Goal: Task Accomplishment & Management: Manage account settings

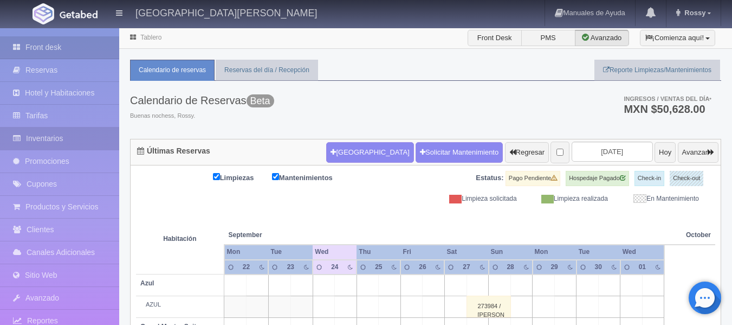
click at [61, 138] on link "Inventarios" at bounding box center [59, 138] width 119 height 22
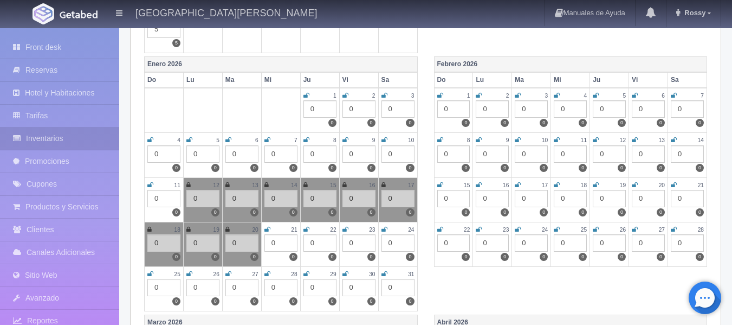
scroll to position [702, 0]
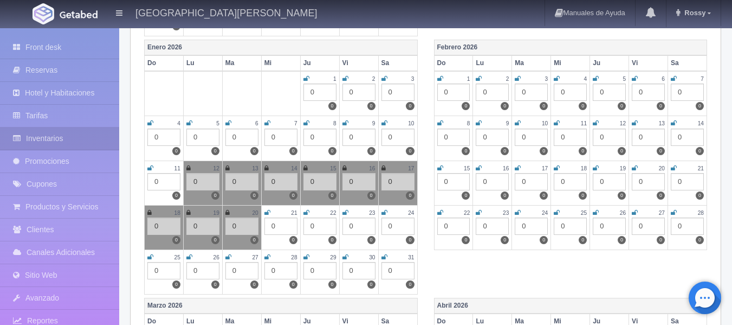
click at [668, 162] on td "21 0 0" at bounding box center [687, 182] width 39 height 44
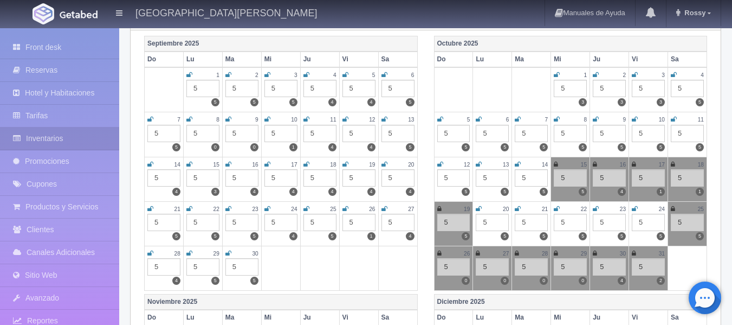
scroll to position [0, 0]
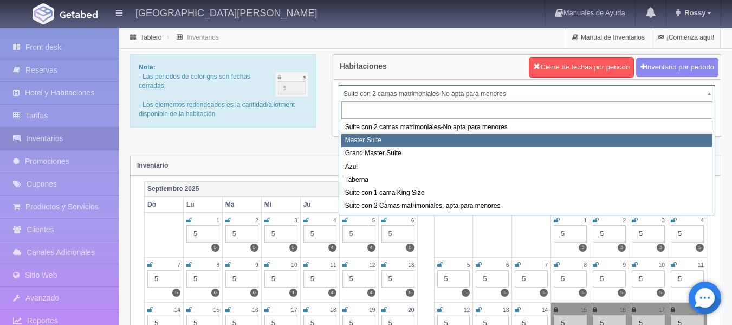
select select "1894"
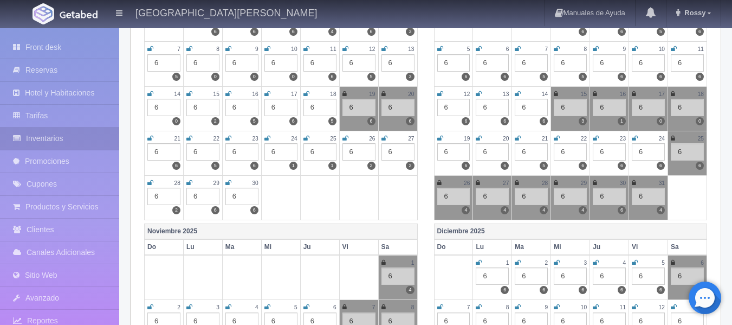
scroll to position [17, 0]
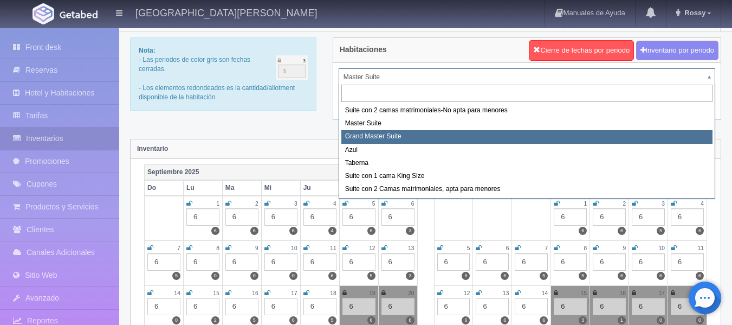
select select "1918"
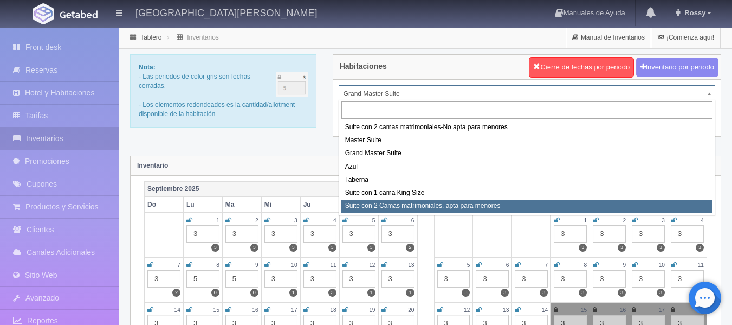
select select "1983"
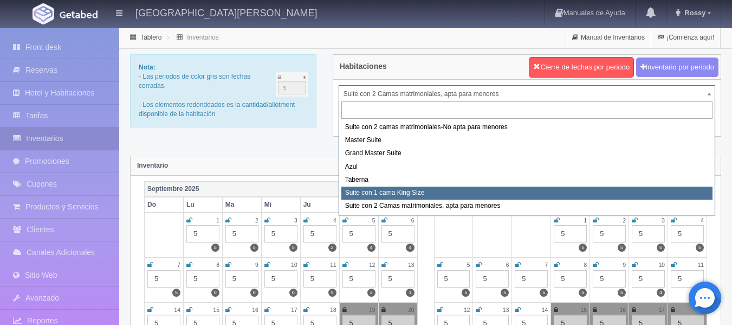
select select "1921"
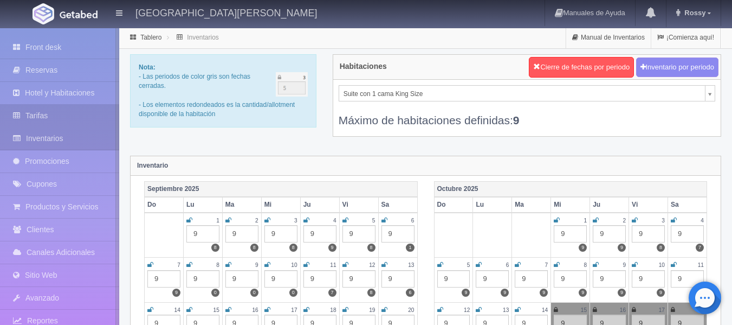
click at [42, 120] on link "Tarifas" at bounding box center [59, 116] width 119 height 22
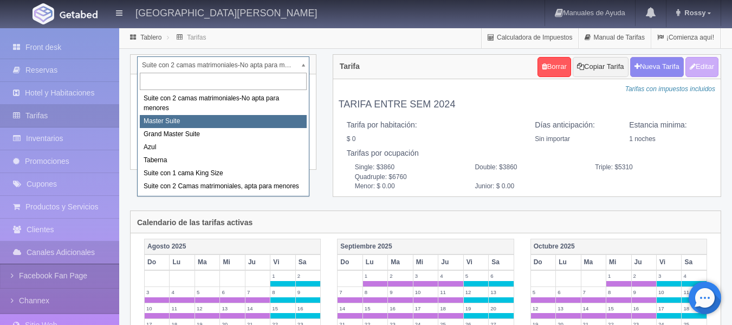
select select "1894"
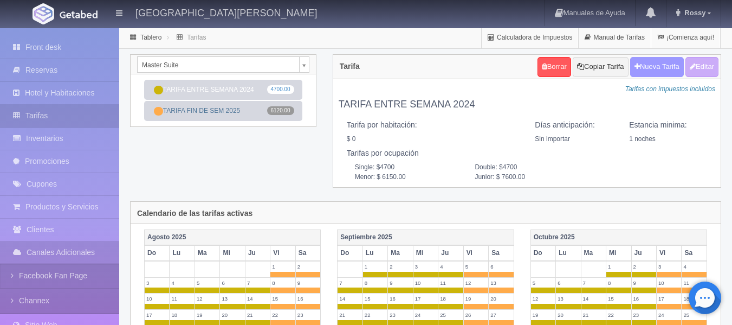
click at [652, 68] on button "Nueva Tarifa" at bounding box center [657, 67] width 54 height 20
select select
checkbox input "true"
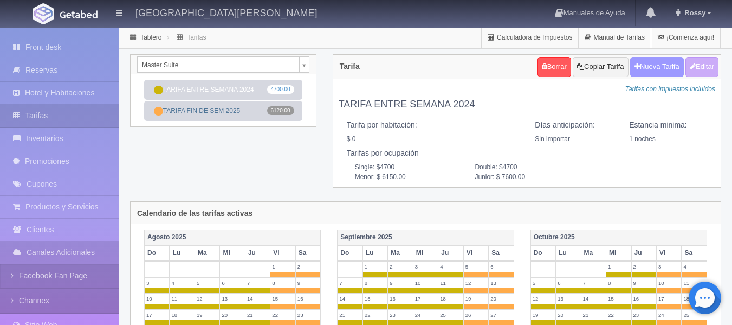
checkbox input "true"
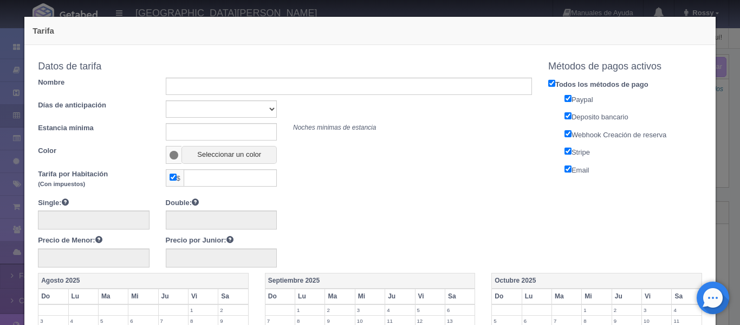
click at [717, 46] on div "Tarifa Copiar tarifa a la habitación Master Suite Suite con 2 camas matrimonial…" at bounding box center [370, 162] width 740 height 325
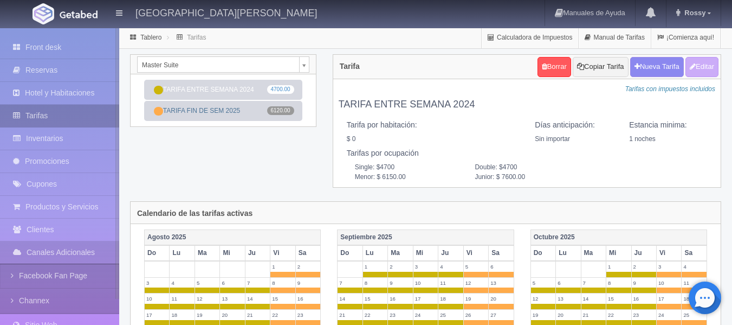
click at [72, 114] on link "Tarifas" at bounding box center [59, 116] width 119 height 22
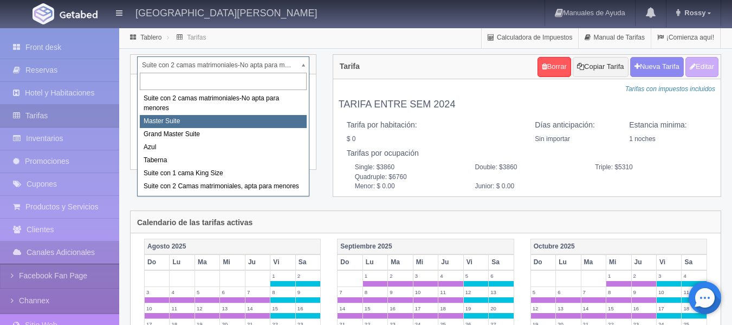
select select "1894"
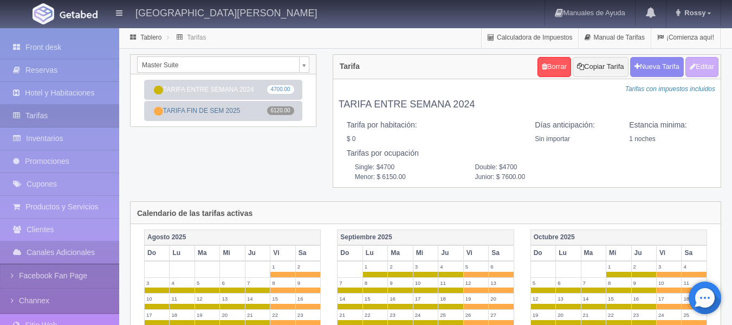
click at [667, 70] on button "Nueva Tarifa" at bounding box center [657, 67] width 54 height 20
select select
checkbox input "true"
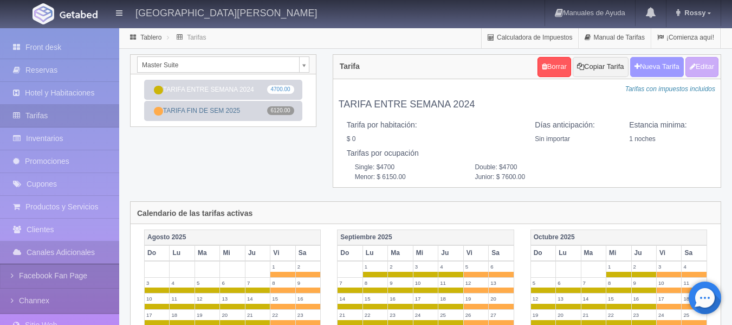
checkbox input "true"
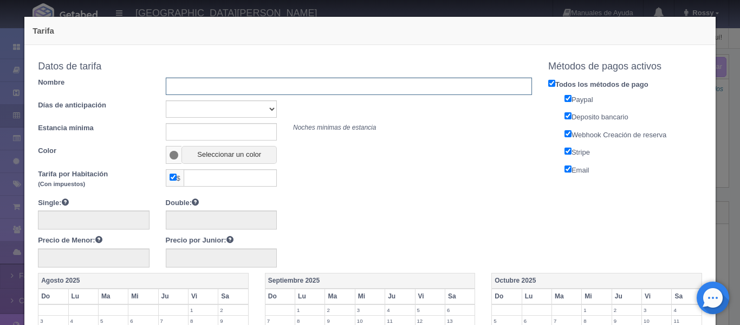
click at [271, 87] on input "text" at bounding box center [349, 85] width 366 height 17
type input "TARIFA ENTRE SEMANA 2026"
click at [718, 76] on div "Tarifa Copiar tarifa a la habitación Master Suite Suite con 2 camas matrimonial…" at bounding box center [370, 162] width 740 height 325
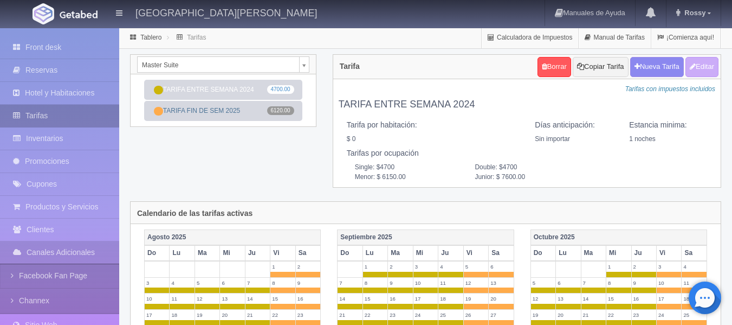
click at [68, 115] on link "Tarifas" at bounding box center [59, 116] width 119 height 22
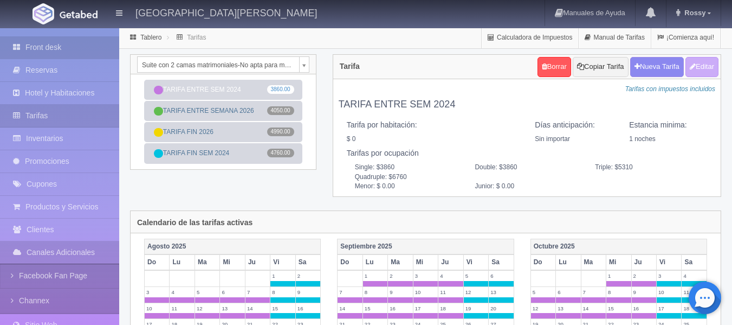
click at [55, 48] on link "Front desk" at bounding box center [59, 47] width 119 height 22
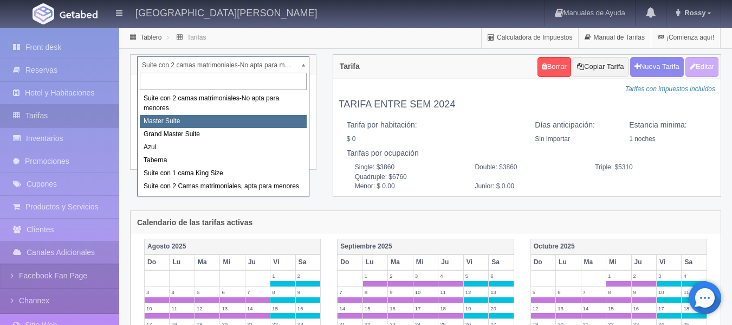
select select "1894"
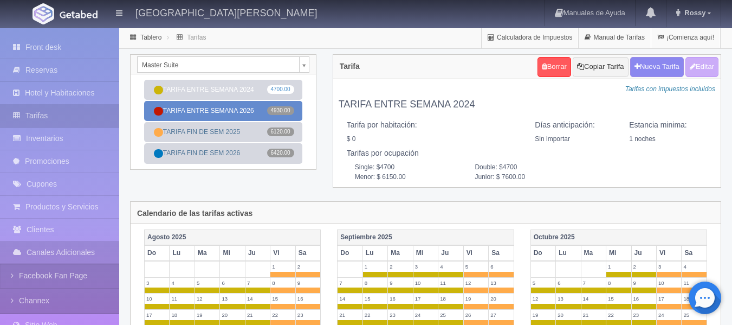
click at [214, 114] on link "TARIFA ENTRE SEMANA 2026 4930.00" at bounding box center [223, 111] width 158 height 20
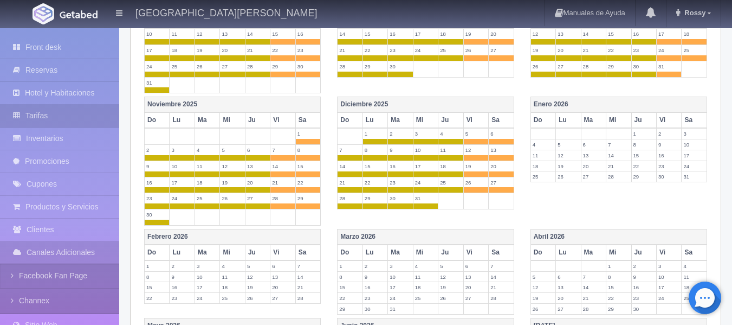
scroll to position [277, 0]
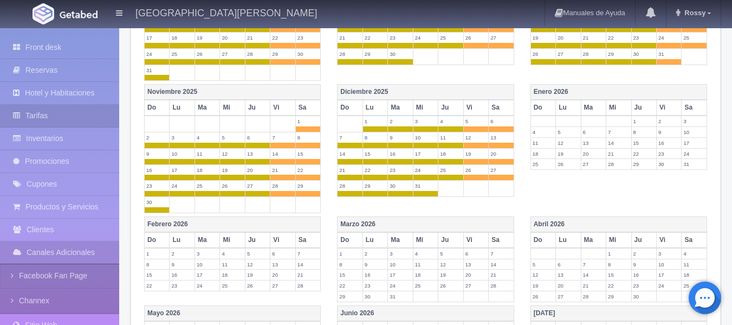
click at [550, 107] on th "Do" at bounding box center [542, 108] width 25 height 16
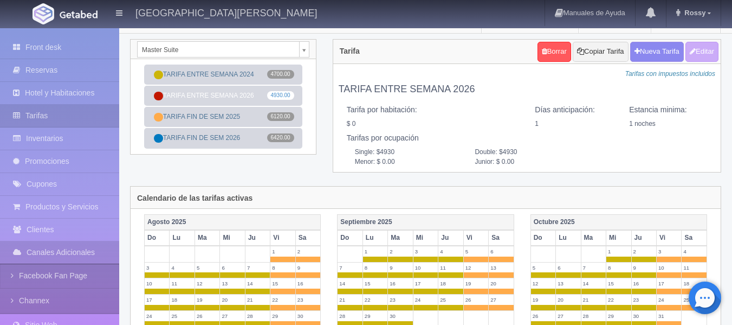
scroll to position [0, 0]
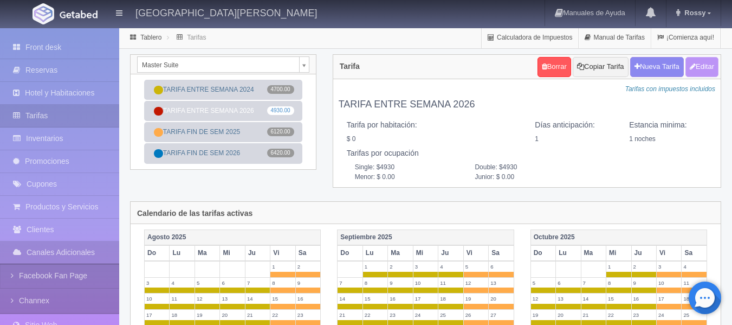
click at [705, 65] on button "Editar" at bounding box center [701, 67] width 33 height 20
type input "TARIFA ENTRE SEMANA 2026"
select select "1"
type input "1"
checkbox input "false"
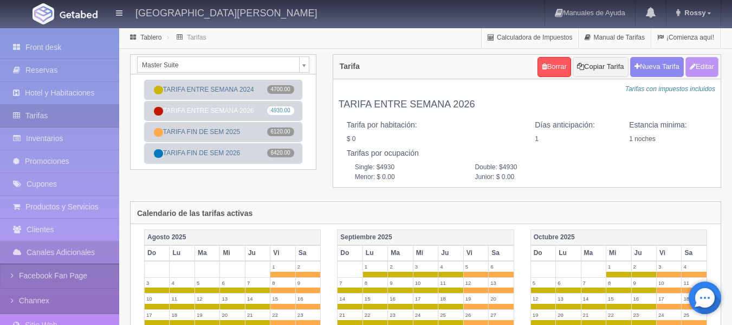
type input "4930"
type input "0.00"
checkbox input "true"
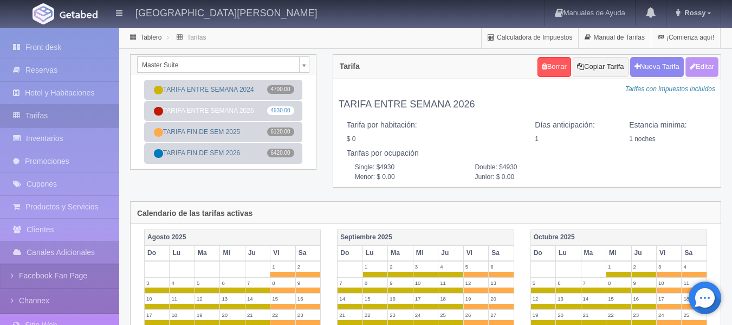
checkbox input "true"
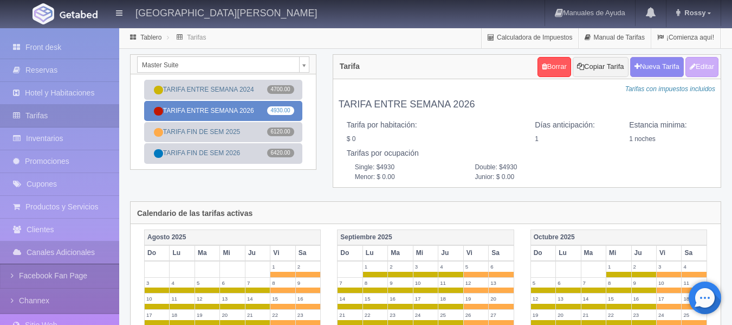
click at [228, 110] on link "TARIFA ENTRE SEMANA 2026 4930.00" at bounding box center [223, 111] width 158 height 20
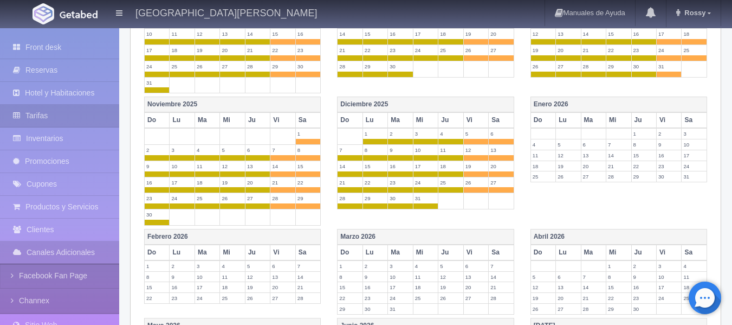
scroll to position [263, 0]
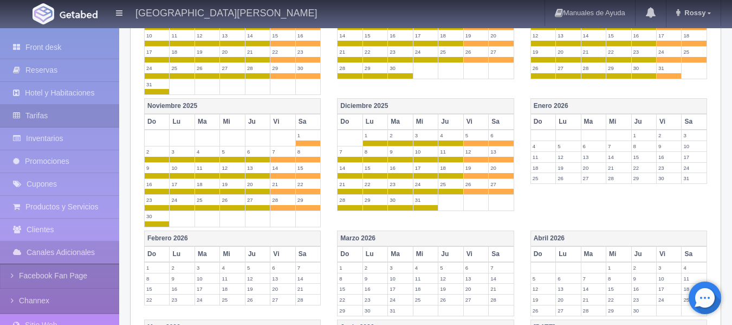
click at [542, 124] on th "Do" at bounding box center [542, 122] width 25 height 16
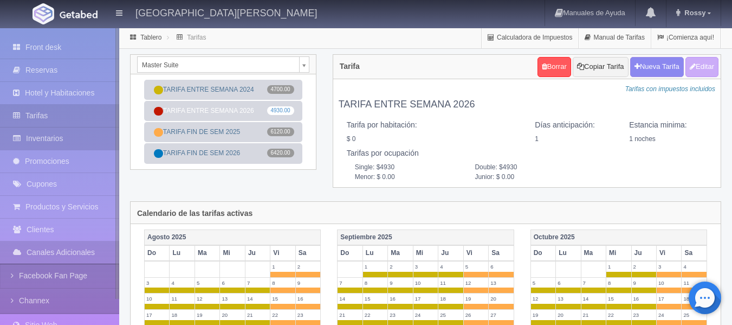
click at [54, 137] on link "Inventarios" at bounding box center [59, 138] width 119 height 22
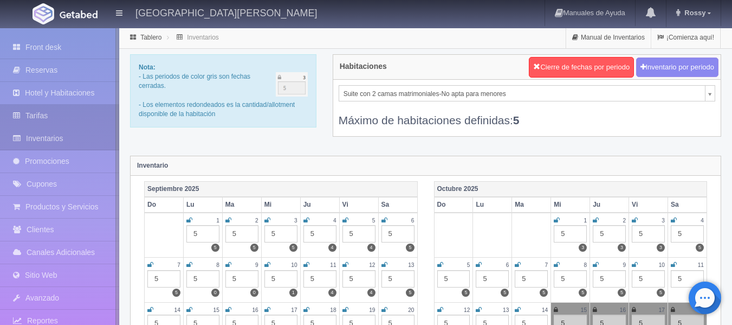
click at [58, 114] on link "Tarifas" at bounding box center [59, 116] width 119 height 22
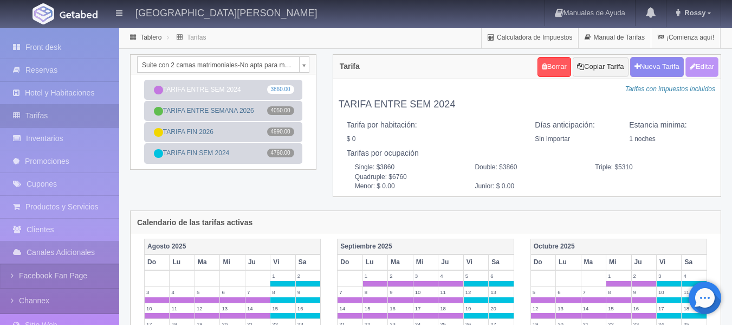
click at [700, 73] on button "Editar" at bounding box center [701, 67] width 33 height 20
type input "TARIFA ENTRE SEM 2024"
select select "0"
type input "1"
checkbox input "false"
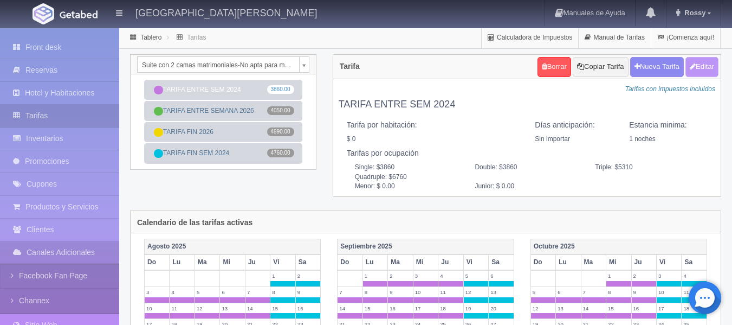
type input "3860"
type input "5310"
type input "6760"
type input "0.00"
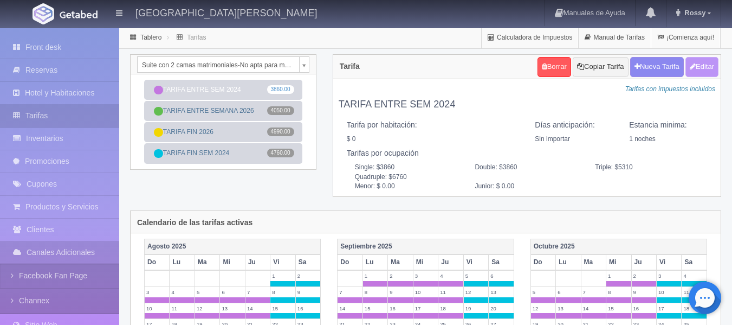
type input "0.00"
checkbox input "true"
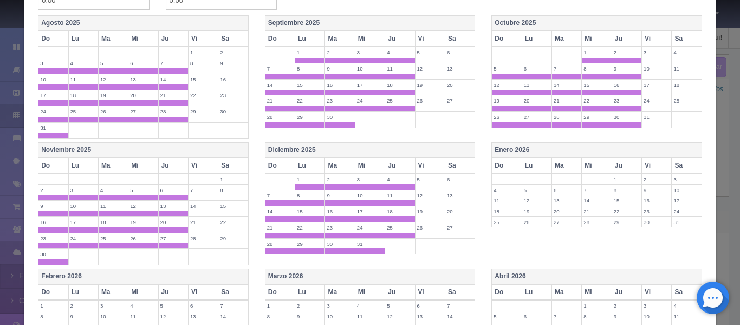
scroll to position [258, 0]
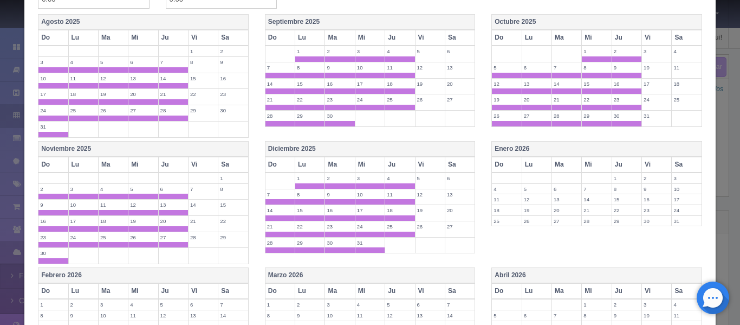
click at [535, 169] on th "Lu" at bounding box center [537, 165] width 30 height 16
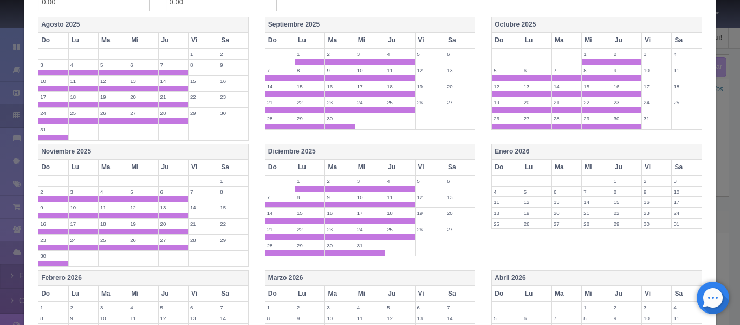
scroll to position [264, 0]
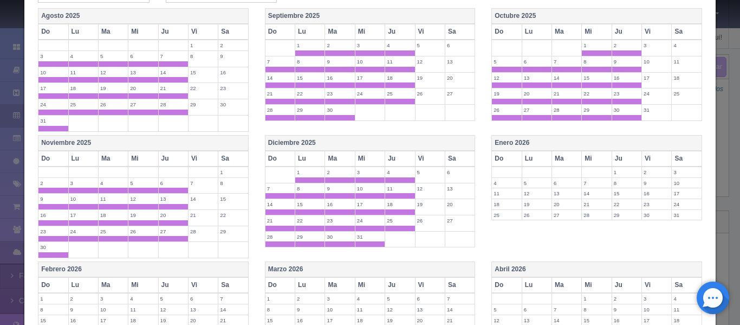
click at [564, 141] on th "Enero 2026" at bounding box center [597, 143] width 210 height 16
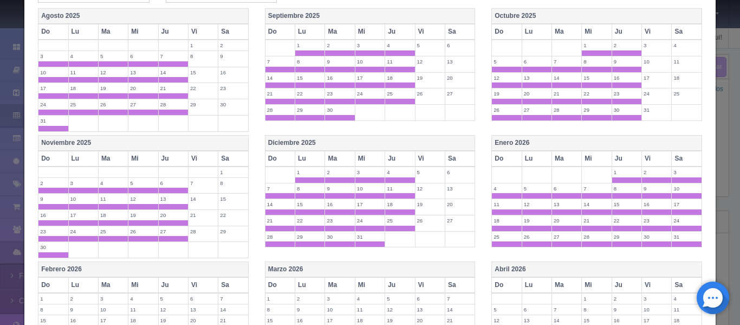
click at [680, 152] on th "Sa" at bounding box center [687, 159] width 30 height 16
click at [642, 155] on th "Vi" at bounding box center [657, 159] width 30 height 16
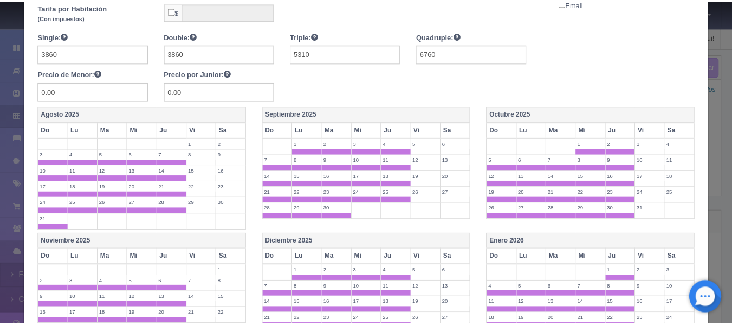
scroll to position [0, 0]
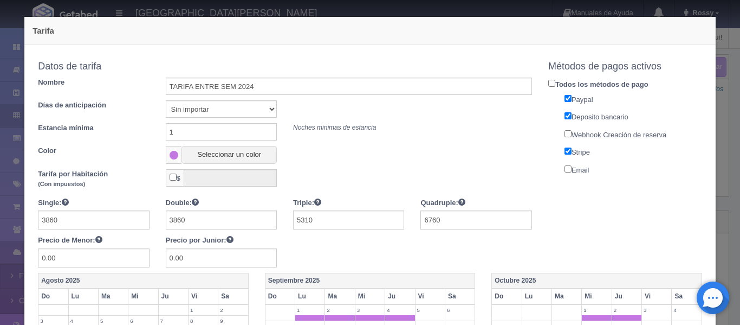
click at [721, 107] on div "Tarifa Copiar tarifa a la habitación Suite con 2 camas matrimoniales-No apta pa…" at bounding box center [370, 162] width 740 height 325
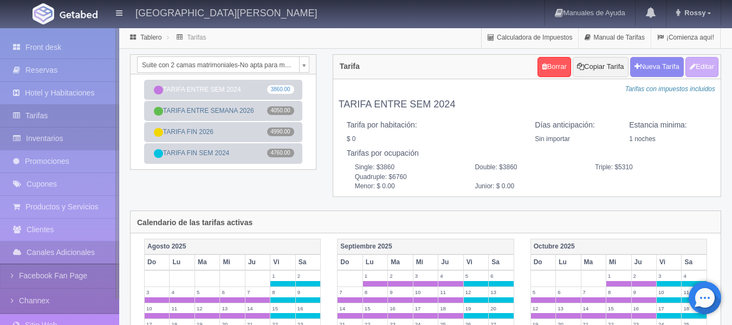
click at [75, 138] on link "Inventarios" at bounding box center [59, 138] width 119 height 22
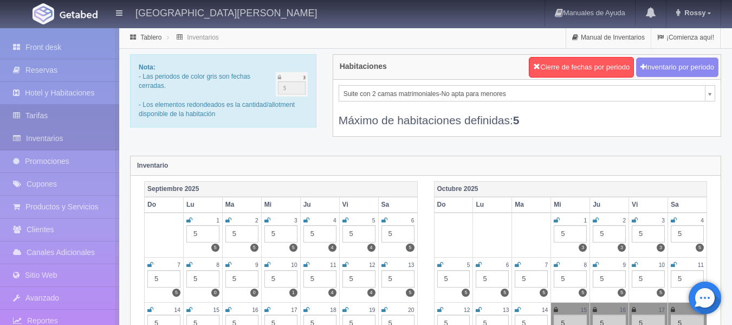
click at [72, 122] on link "Tarifas" at bounding box center [59, 116] width 119 height 22
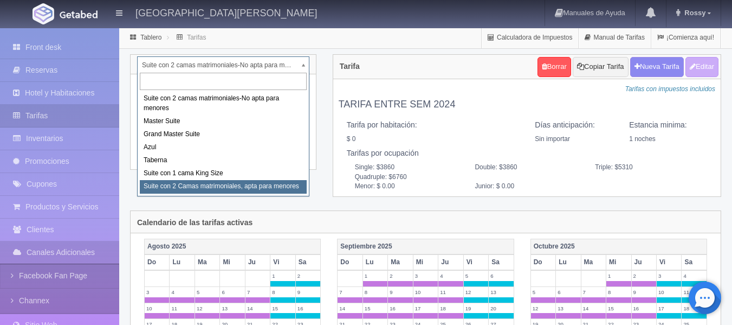
select select "1983"
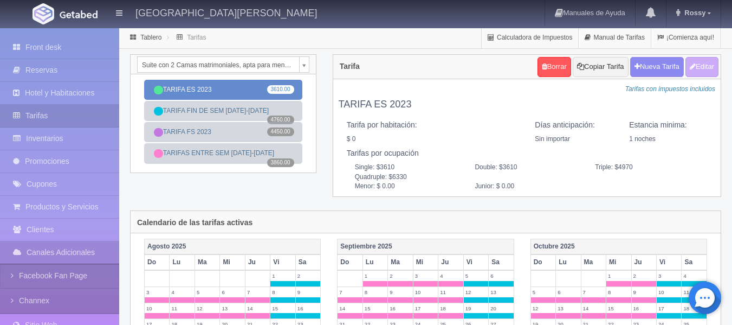
click at [220, 81] on link "TARIFA ES 2023 3610.00" at bounding box center [223, 90] width 158 height 20
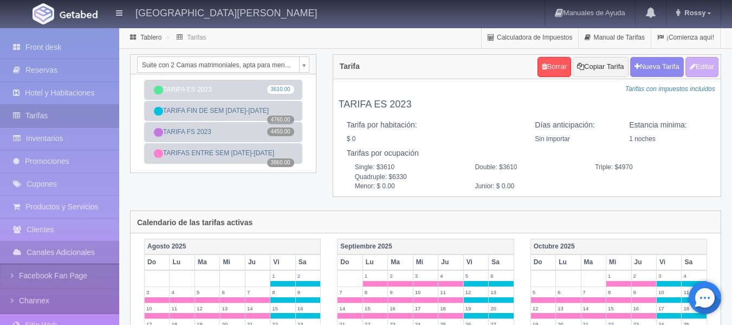
click at [291, 201] on div "Suite con 2 Camas matrimoniales, apta para menores Suite con 2 camas matrimonia…" at bounding box center [425, 132] width 607 height 156
click at [57, 107] on link "Tarifas" at bounding box center [59, 116] width 119 height 22
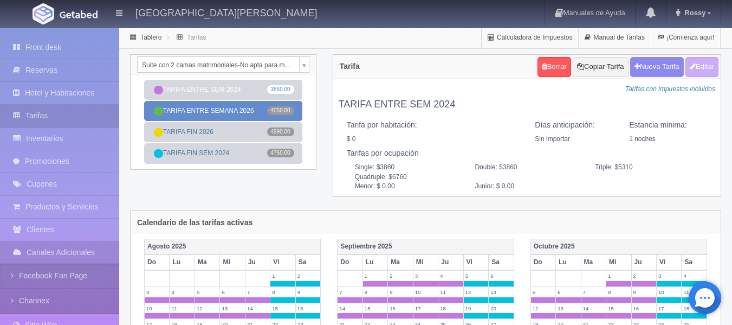
click at [247, 113] on link "TARIFA ENTRE SEMANA 2026 4050.00" at bounding box center [223, 111] width 158 height 20
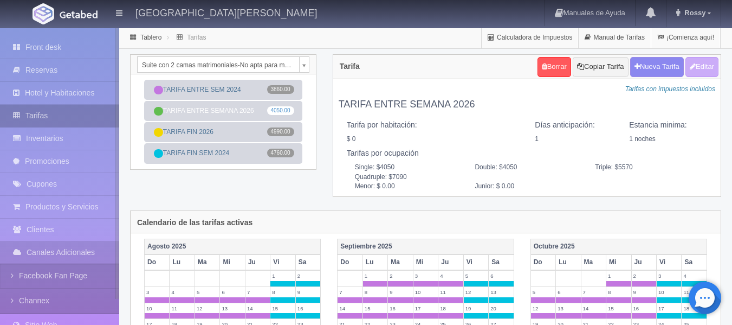
click at [84, 116] on link "Tarifas" at bounding box center [59, 116] width 119 height 22
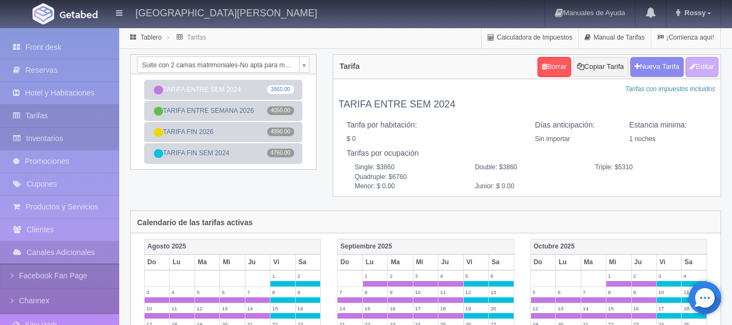
click at [61, 139] on link "Inventarios" at bounding box center [59, 138] width 119 height 22
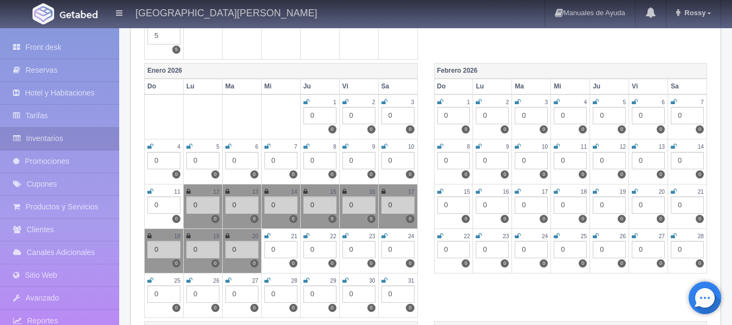
scroll to position [682, 0]
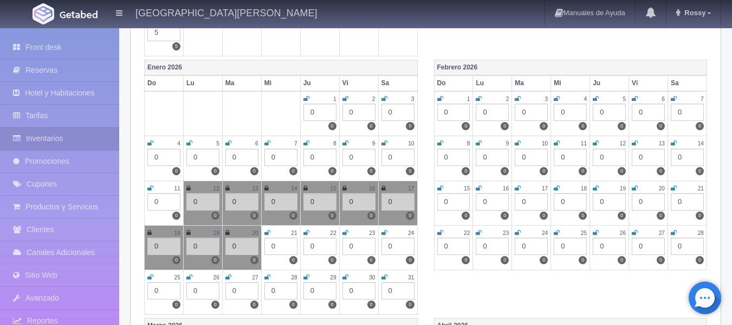
click at [197, 154] on div "0" at bounding box center [202, 156] width 33 height 17
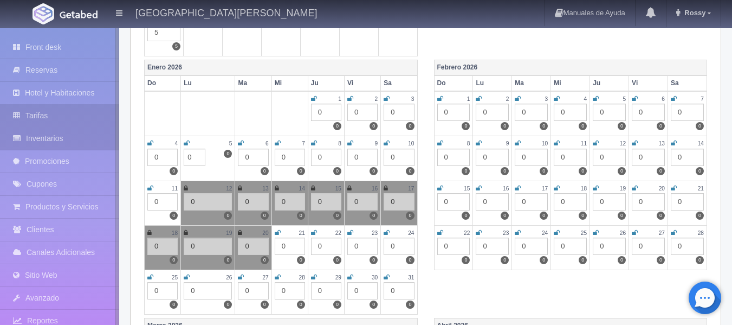
click at [47, 111] on link "Tarifas" at bounding box center [59, 116] width 119 height 22
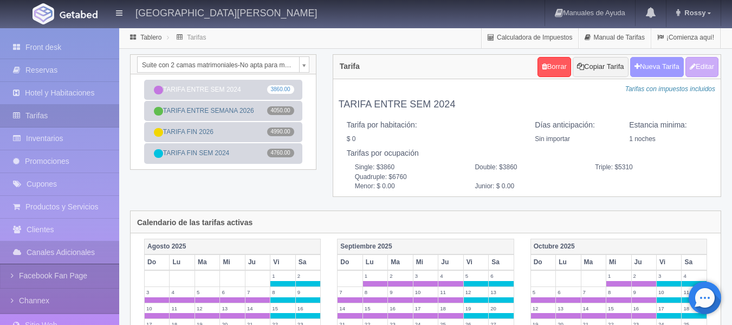
click at [641, 69] on button "Nueva Tarifa" at bounding box center [657, 67] width 54 height 20
select select
checkbox input "true"
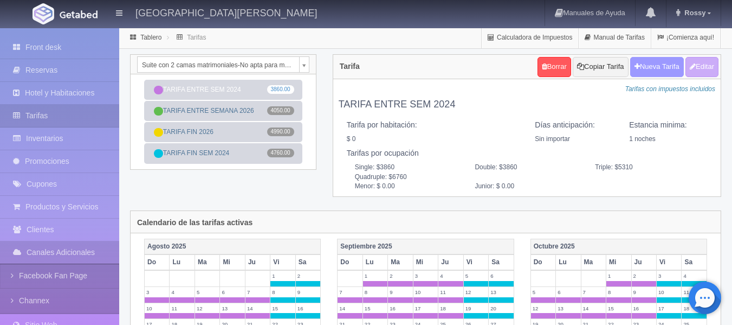
checkbox input "true"
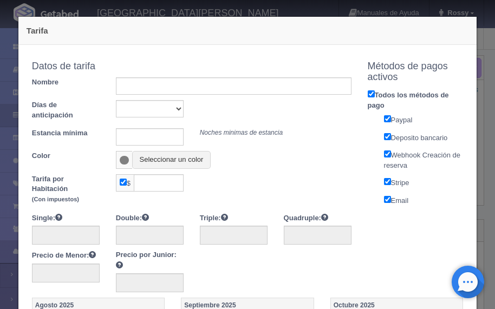
click at [220, 187] on div "Tarifa por Habitación (Con impuestos) $" at bounding box center [192, 190] width 336 height 33
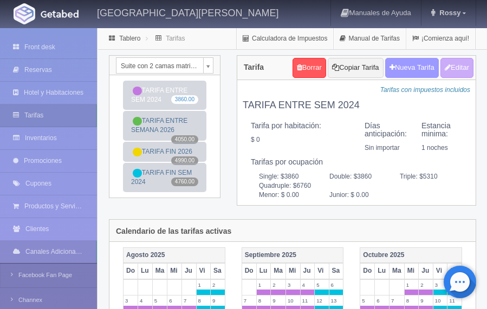
click at [425, 70] on button "Nueva Tarifa" at bounding box center [412, 68] width 54 height 20
select select
checkbox input "true"
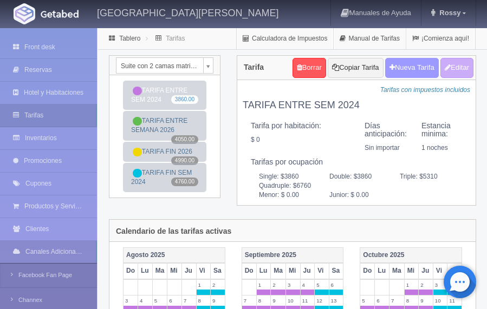
checkbox input "true"
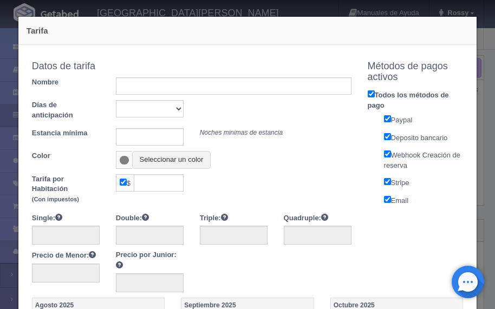
click at [425, 70] on h4 "Métodos de pagos activos" at bounding box center [416, 72] width 96 height 22
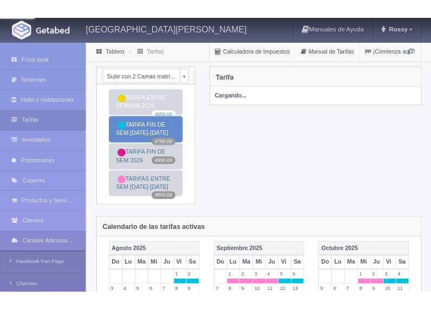
scroll to position [1, 0]
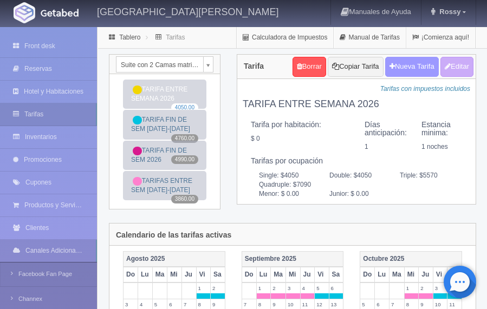
click at [410, 71] on button "Nueva Tarifa" at bounding box center [412, 67] width 54 height 20
select select
checkbox input "true"
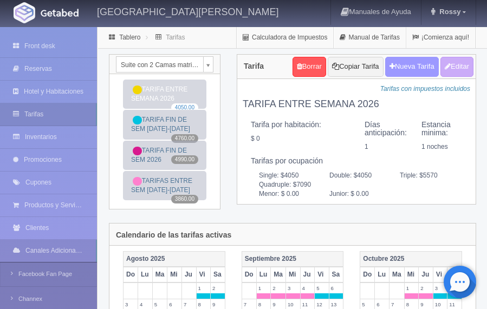
checkbox input "true"
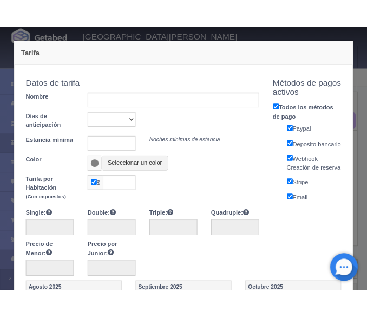
scroll to position [0, 0]
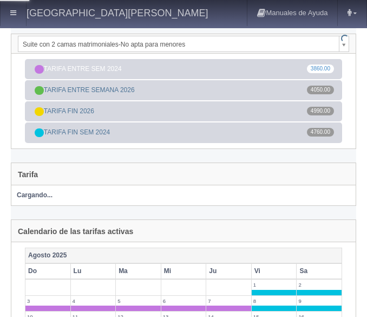
select select "1983"
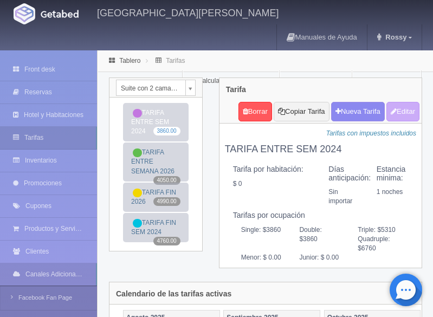
click at [248, 26] on div "[GEOGRAPHIC_DATA][PERSON_NAME] Manuales de Ayuda Actualizaciones recientes [GEO…" at bounding box center [216, 25] width 433 height 50
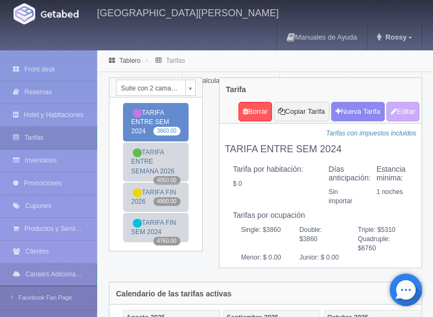
click at [148, 103] on link "TARIFA ENTRE SEM 2024 3860.00" at bounding box center [156, 122] width 66 height 38
click at [164, 103] on link "TARIFA ENTRE SEM 2024 3860.00" at bounding box center [156, 122] width 66 height 38
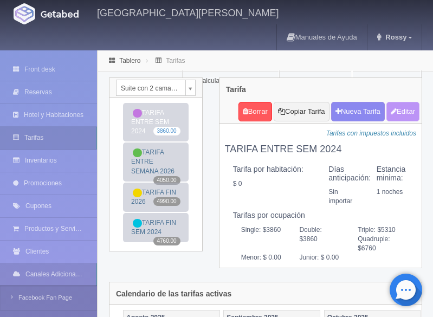
click at [367, 102] on button "Editar" at bounding box center [402, 112] width 33 height 20
type input "TARIFA ENTRE SEM 2024"
select select "0"
type input "1"
checkbox input "false"
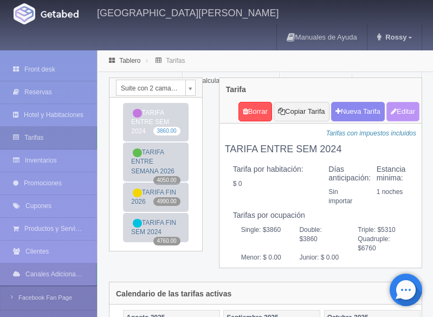
type input "3860"
type input "5310"
type input "6760"
type input "0.00"
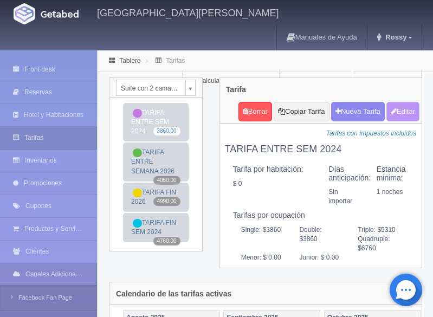
type input "0.00"
checkbox input "true"
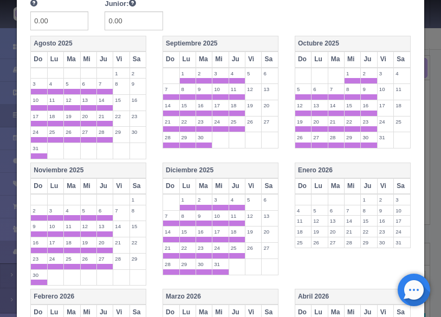
scroll to position [267, 0]
